Goal: Use online tool/utility: Use online tool/utility

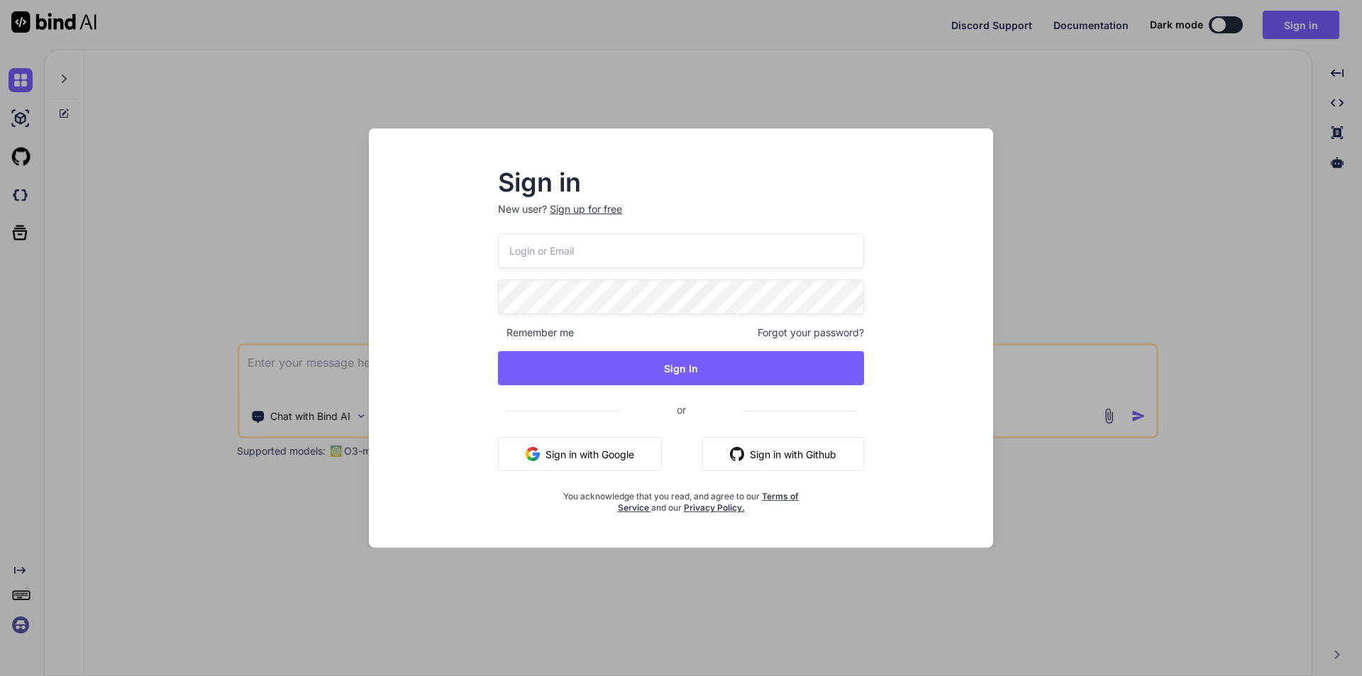
click at [1075, 136] on div "Sign in New user? Sign up for free Remember me Forgot your password? Sign In or…" at bounding box center [681, 338] width 1362 height 676
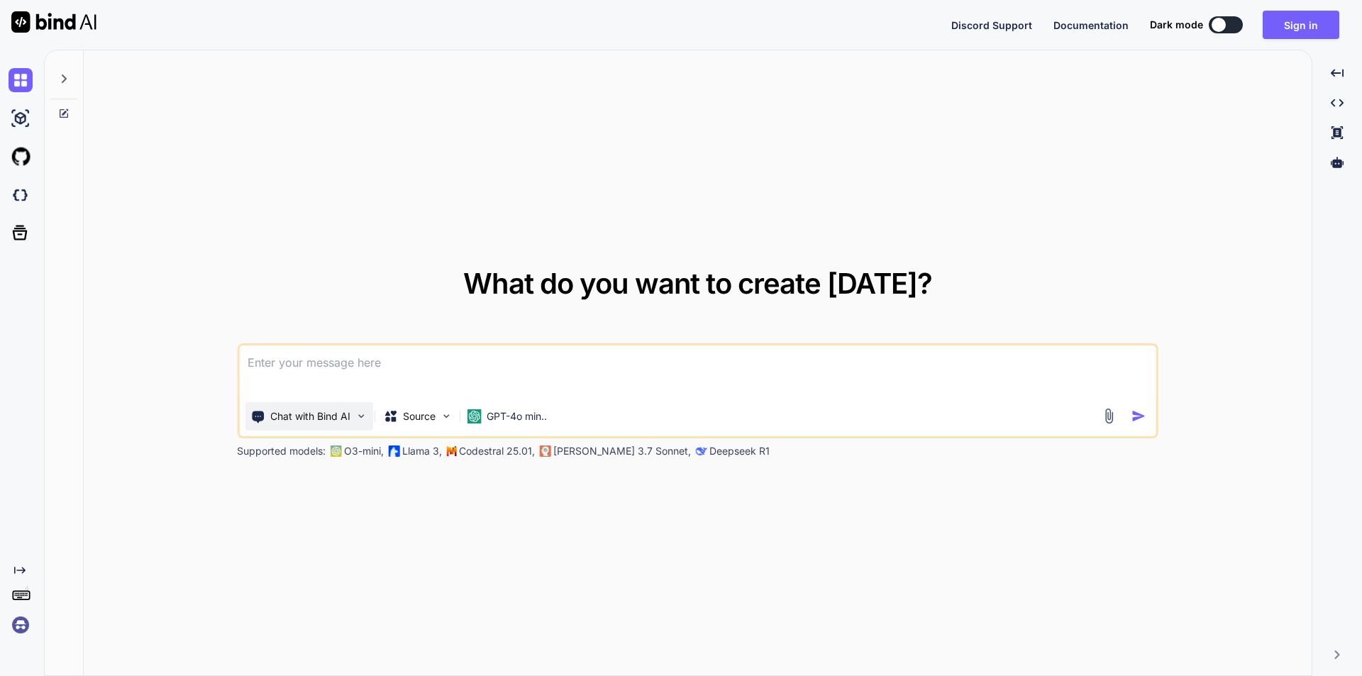
click at [329, 416] on p "Chat with Bind AI" at bounding box center [310, 416] width 80 height 14
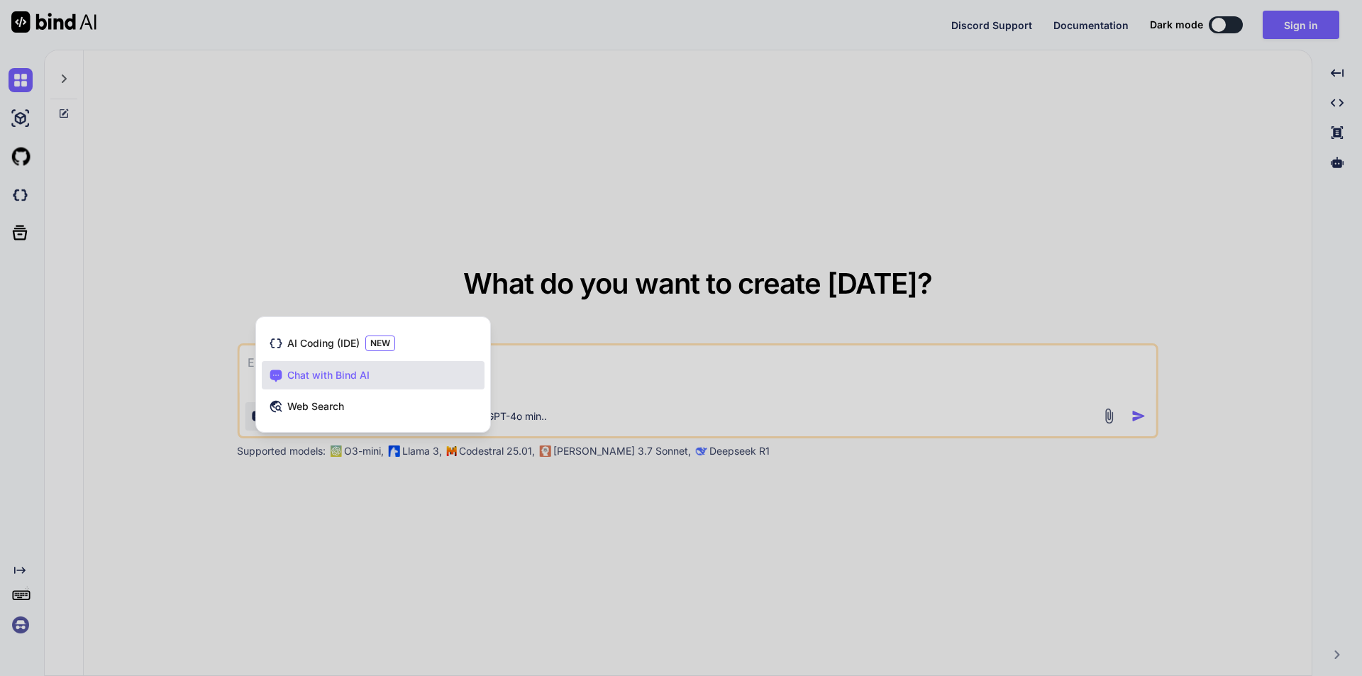
click at [754, 309] on div at bounding box center [681, 338] width 1362 height 676
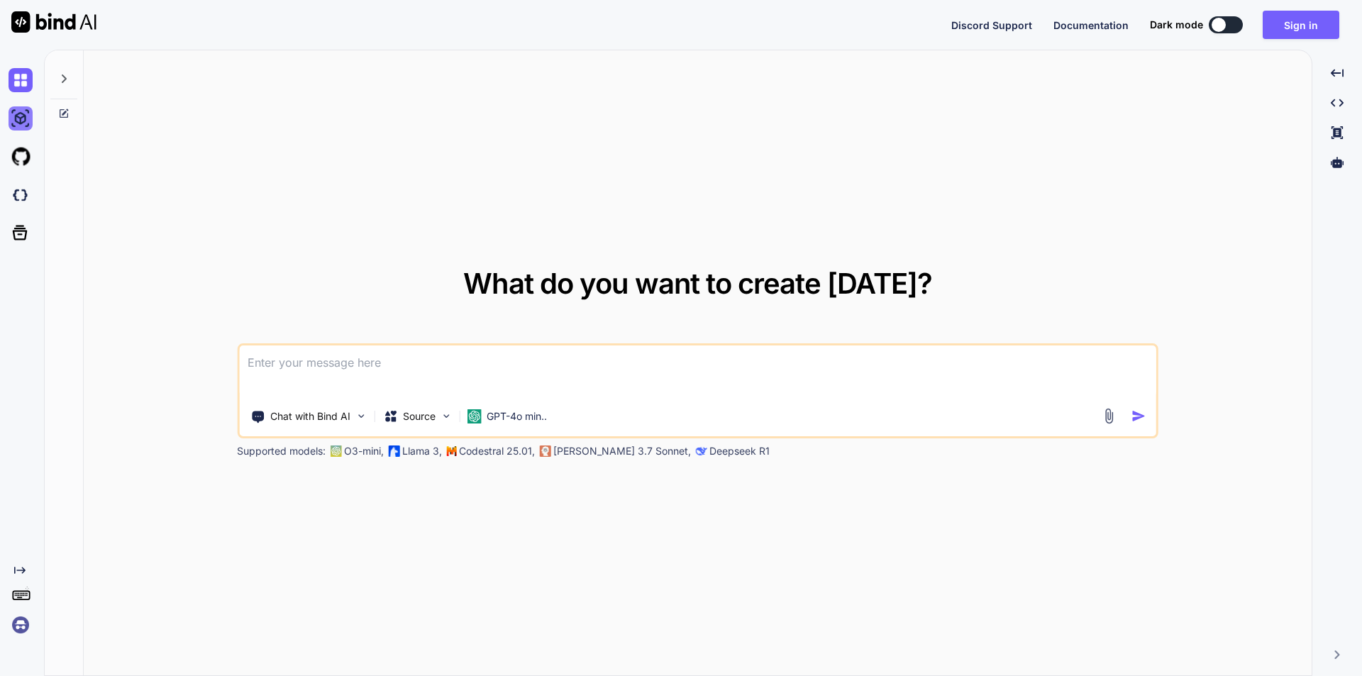
click at [21, 118] on img at bounding box center [21, 118] width 24 height 24
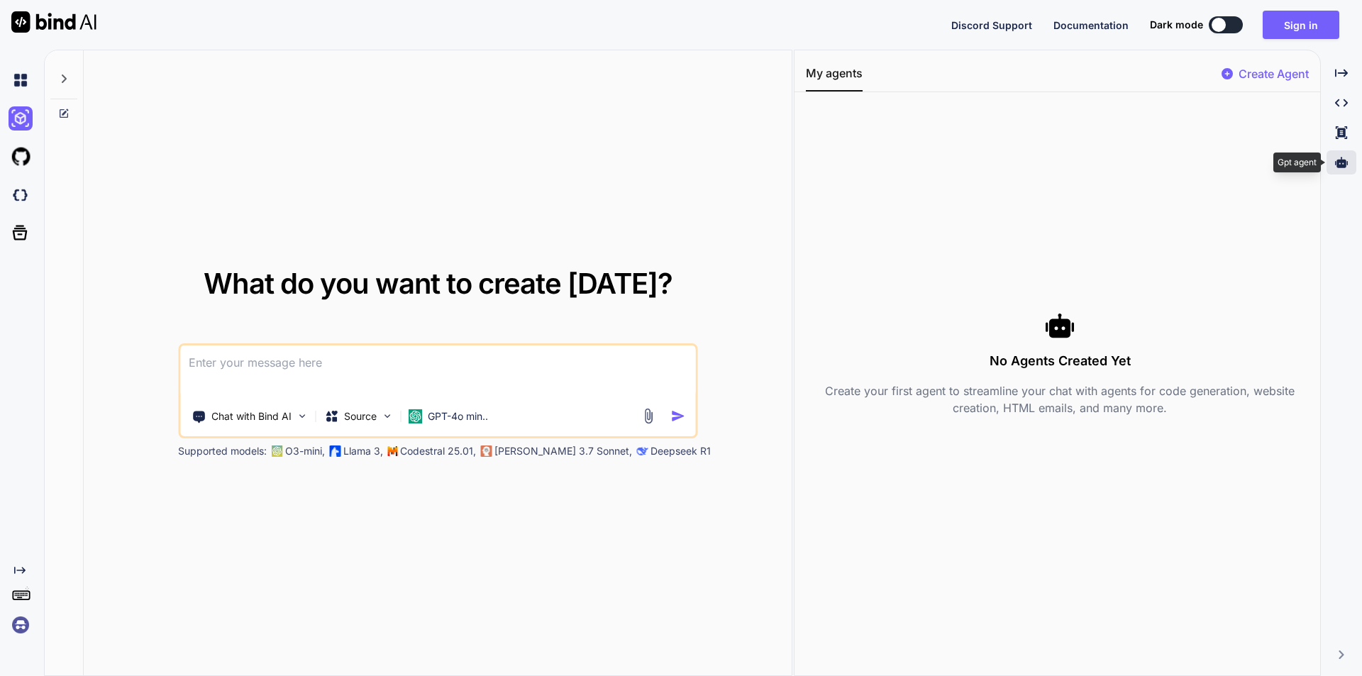
click at [1336, 162] on icon at bounding box center [1341, 162] width 13 height 11
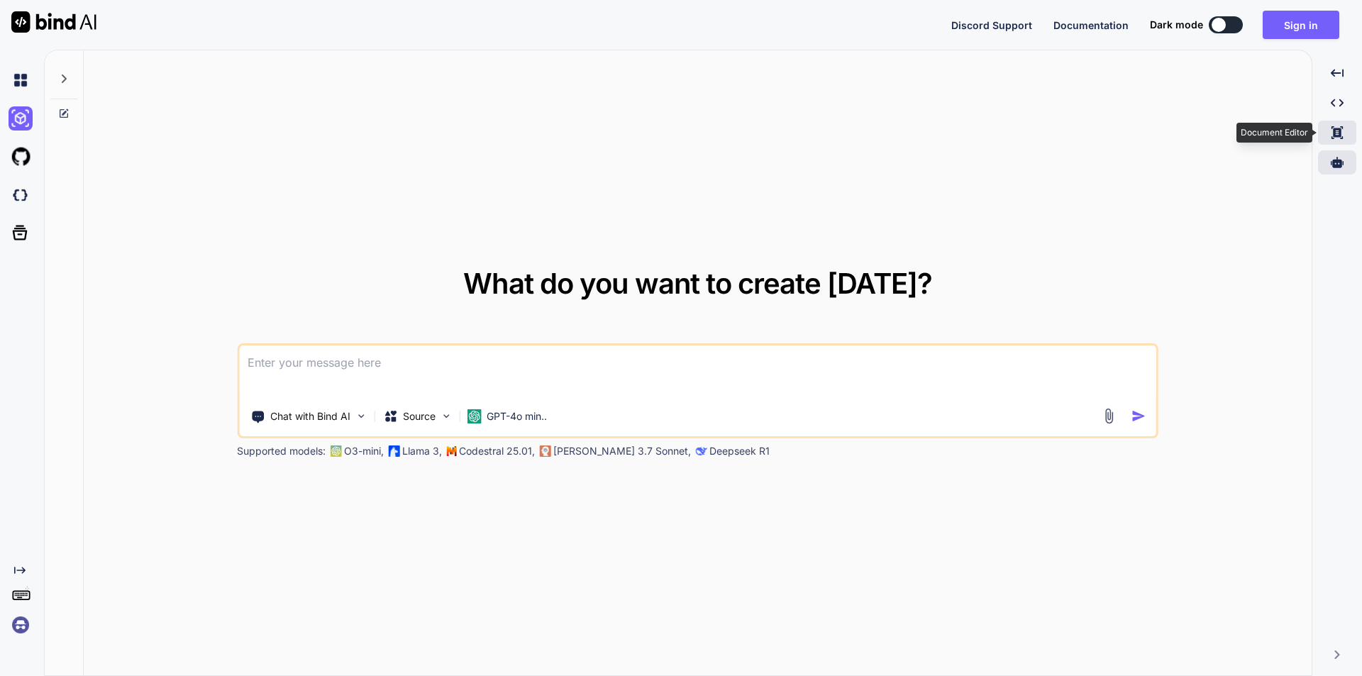
click at [1339, 128] on icon at bounding box center [1337, 132] width 11 height 13
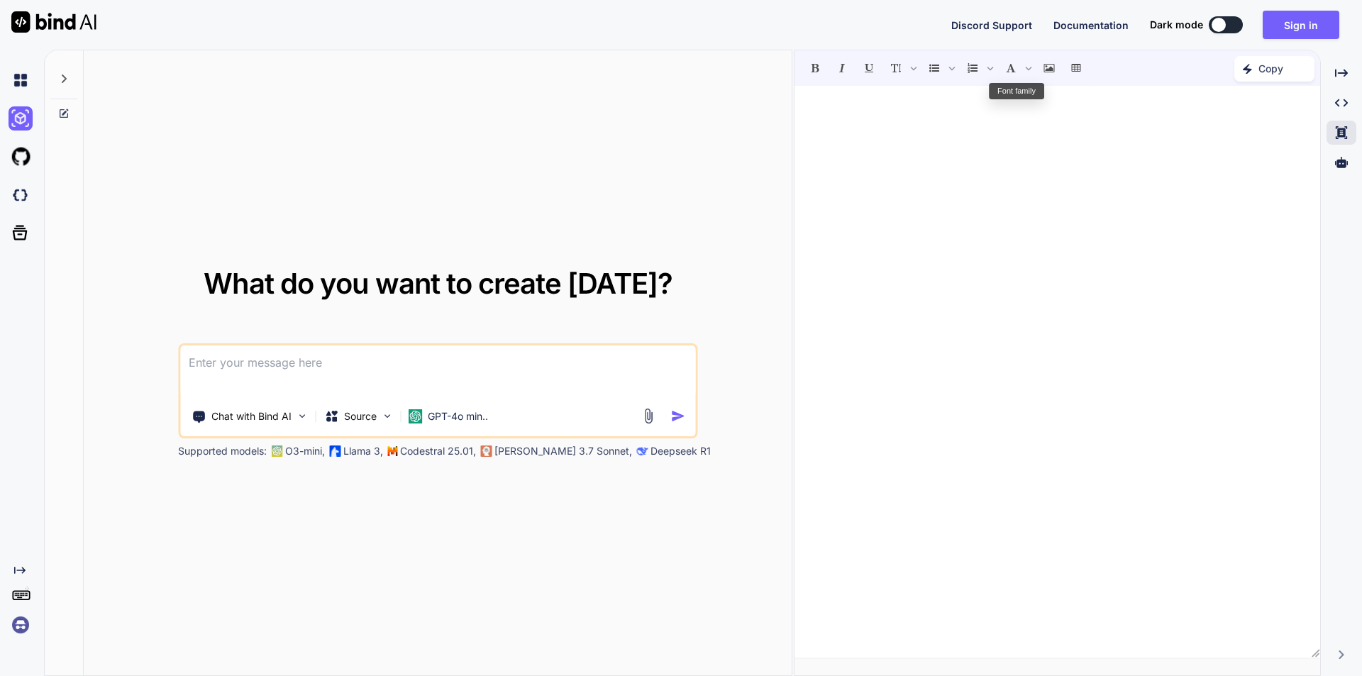
click at [1054, 152] on div at bounding box center [1058, 372] width 526 height 558
click at [1044, 68] on icon "Insert Image" at bounding box center [1049, 68] width 10 height 10
click at [1084, 97] on span "URL" at bounding box center [1121, 101] width 114 height 15
click at [1071, 147] on input "text" at bounding box center [1113, 144] width 140 height 23
click at [1084, 183] on input "text" at bounding box center [1113, 187] width 140 height 23
